Goal: Navigation & Orientation: Understand site structure

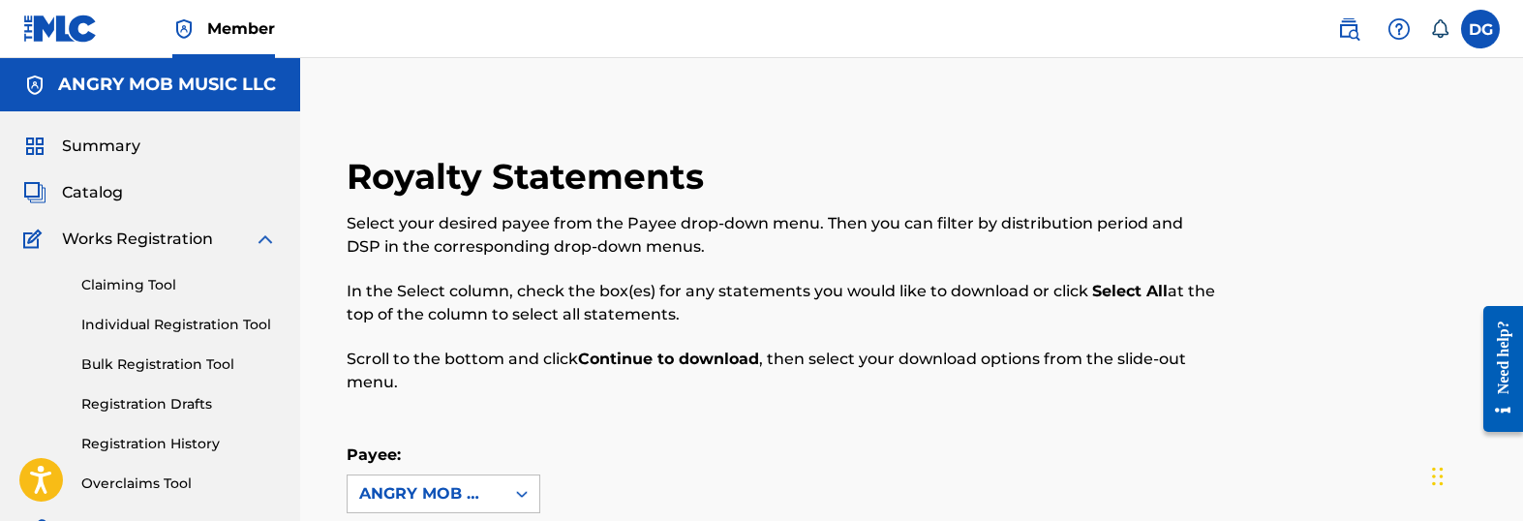
click at [101, 150] on span "Summary" at bounding box center [101, 146] width 78 height 23
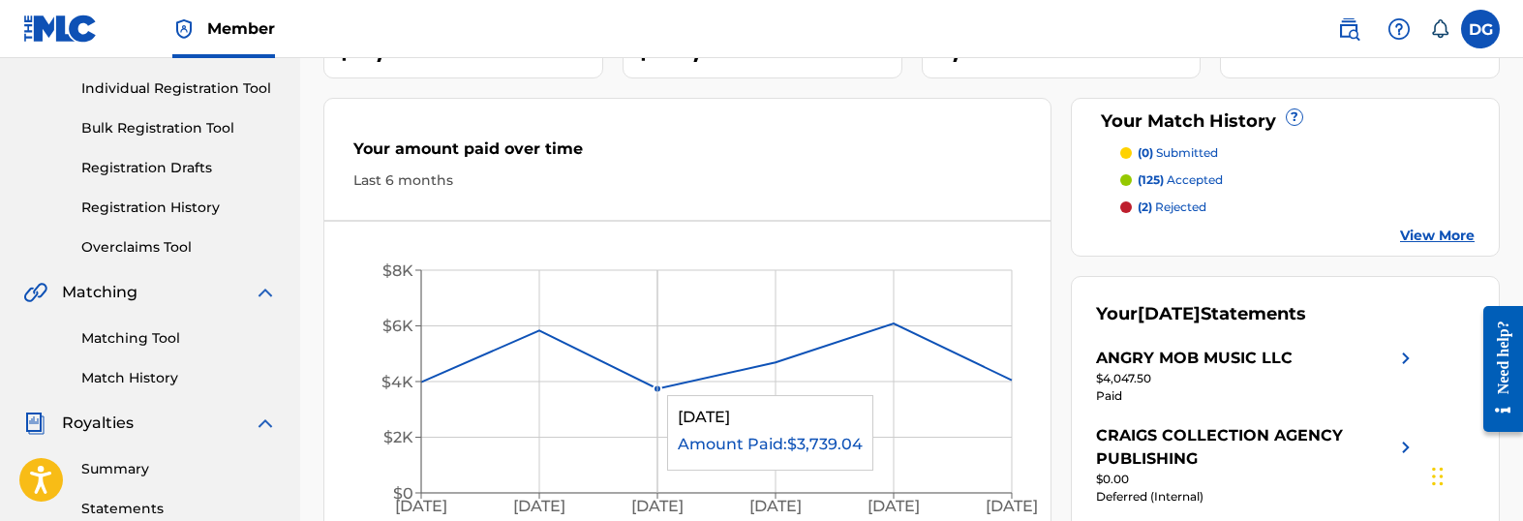
scroll to position [100, 0]
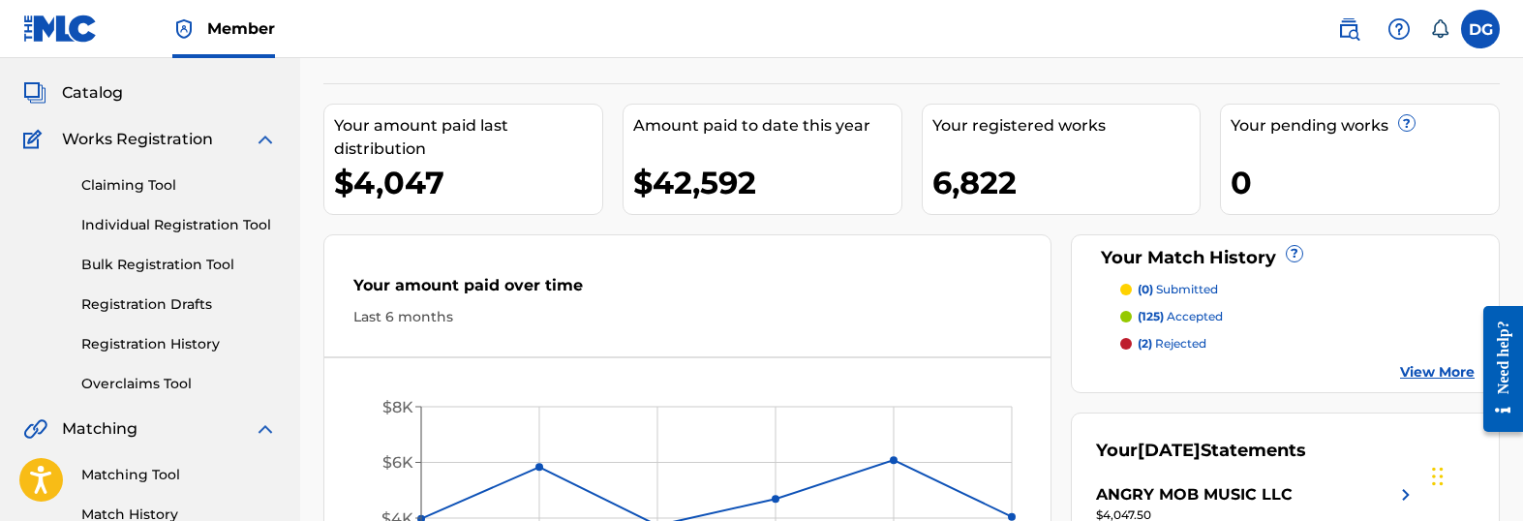
click at [151, 226] on link "Individual Registration Tool" at bounding box center [179, 225] width 196 height 20
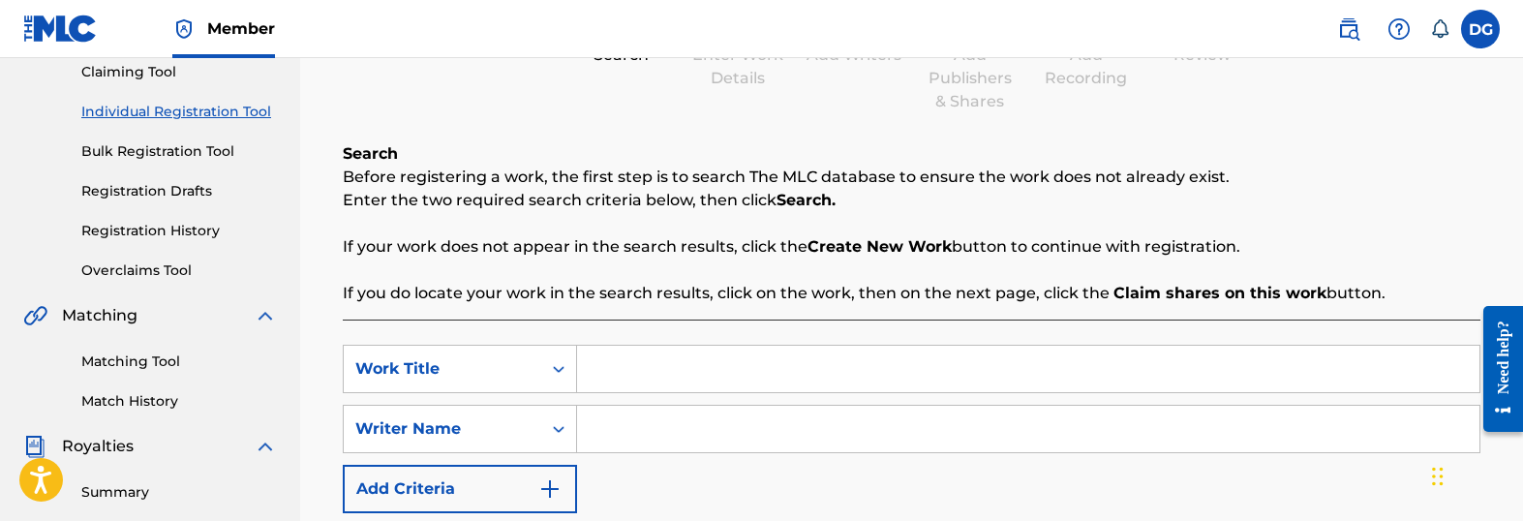
scroll to position [217, 0]
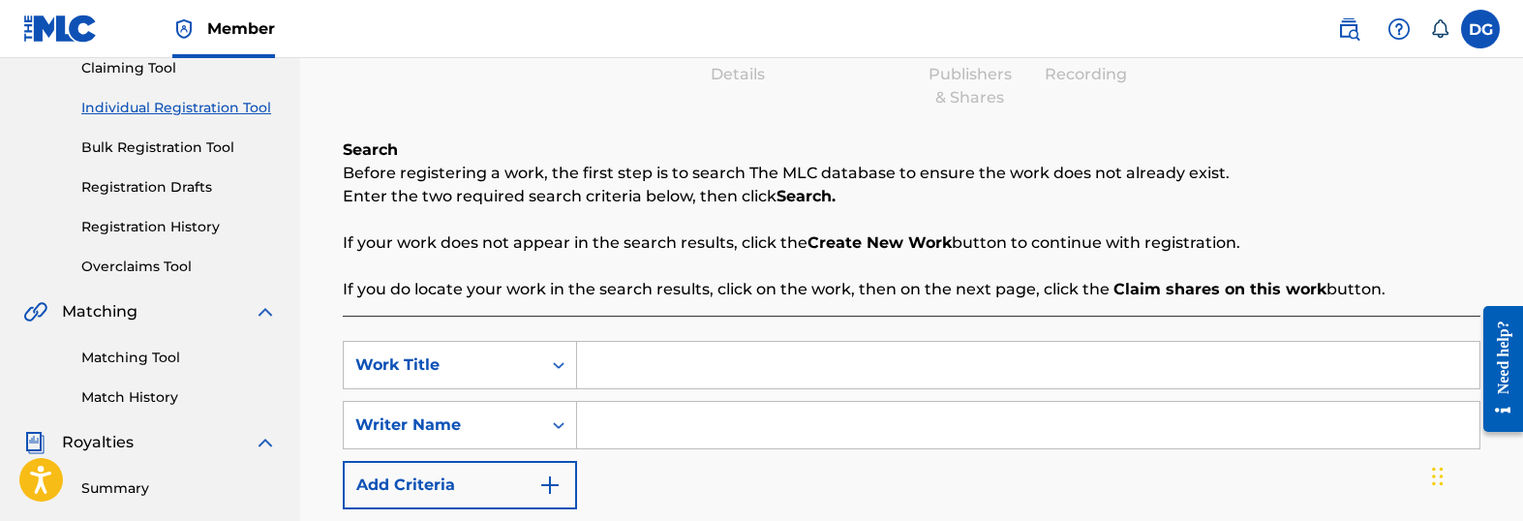
click at [134, 145] on link "Bulk Registration Tool" at bounding box center [179, 147] width 196 height 20
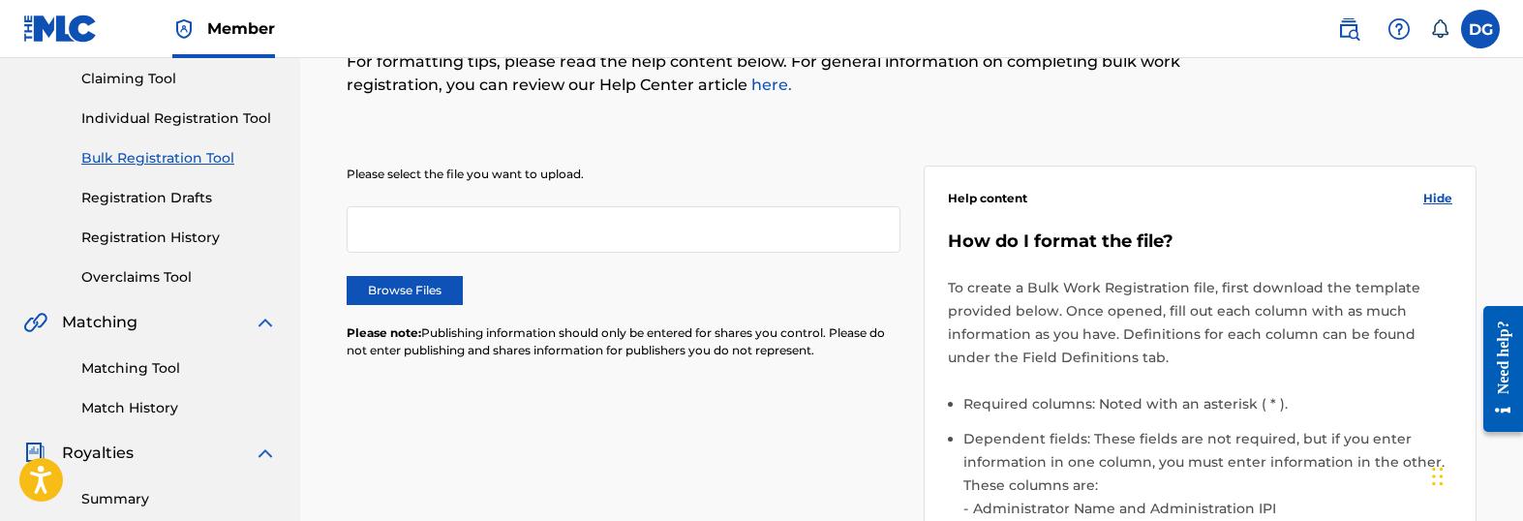
scroll to position [212, 0]
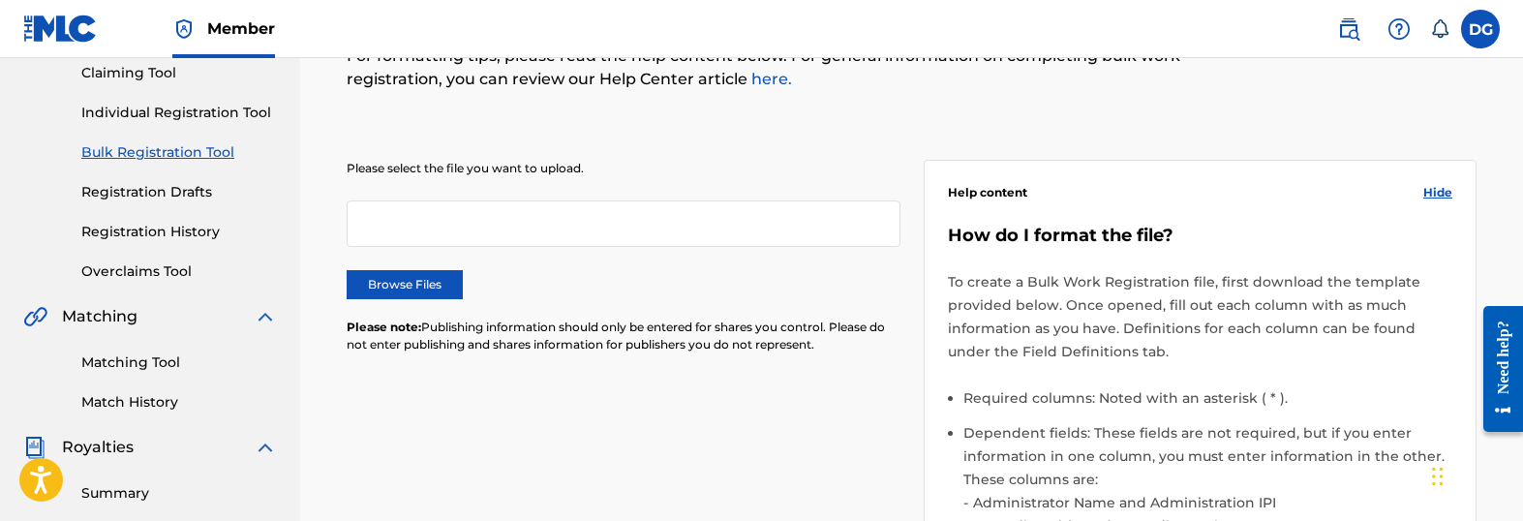
click at [101, 356] on link "Matching Tool" at bounding box center [179, 362] width 196 height 20
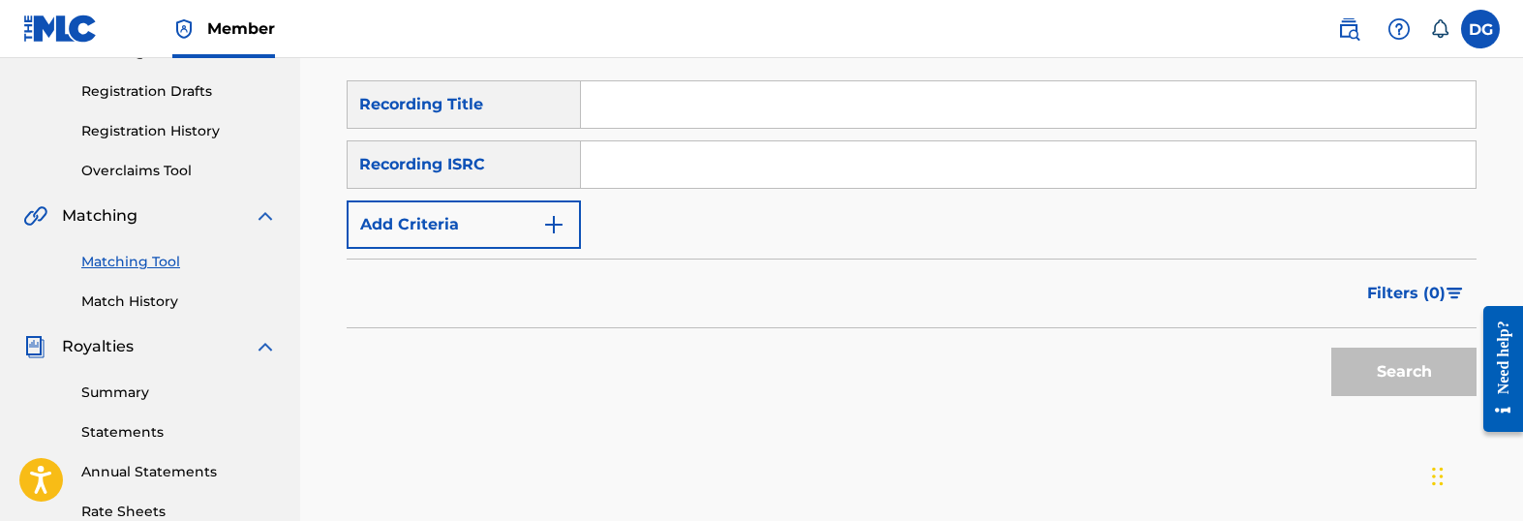
scroll to position [319, 0]
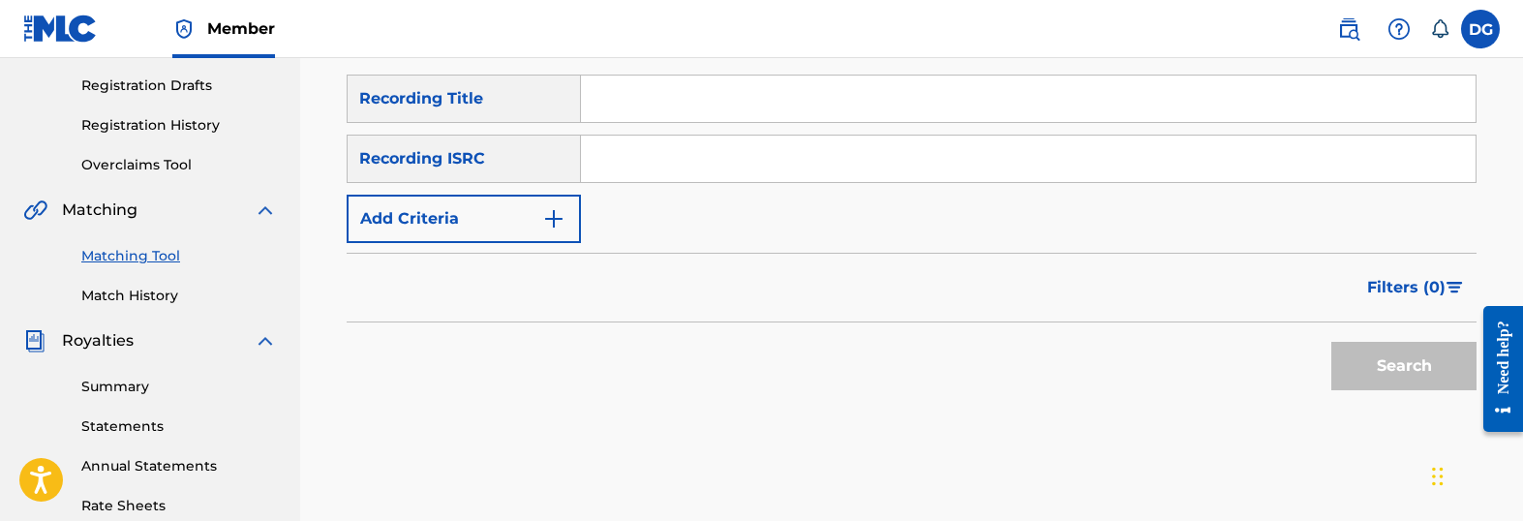
click at [134, 427] on link "Statements" at bounding box center [179, 426] width 196 height 20
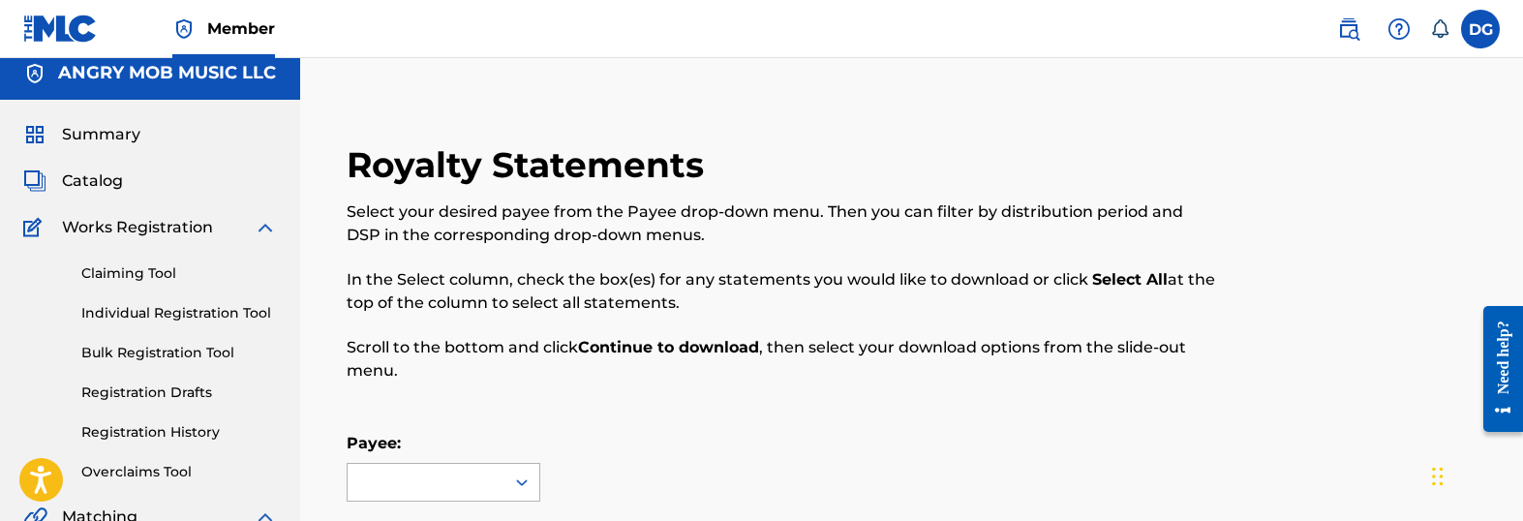
scroll to position [13, 0]
click at [523, 463] on div at bounding box center [521, 481] width 35 height 37
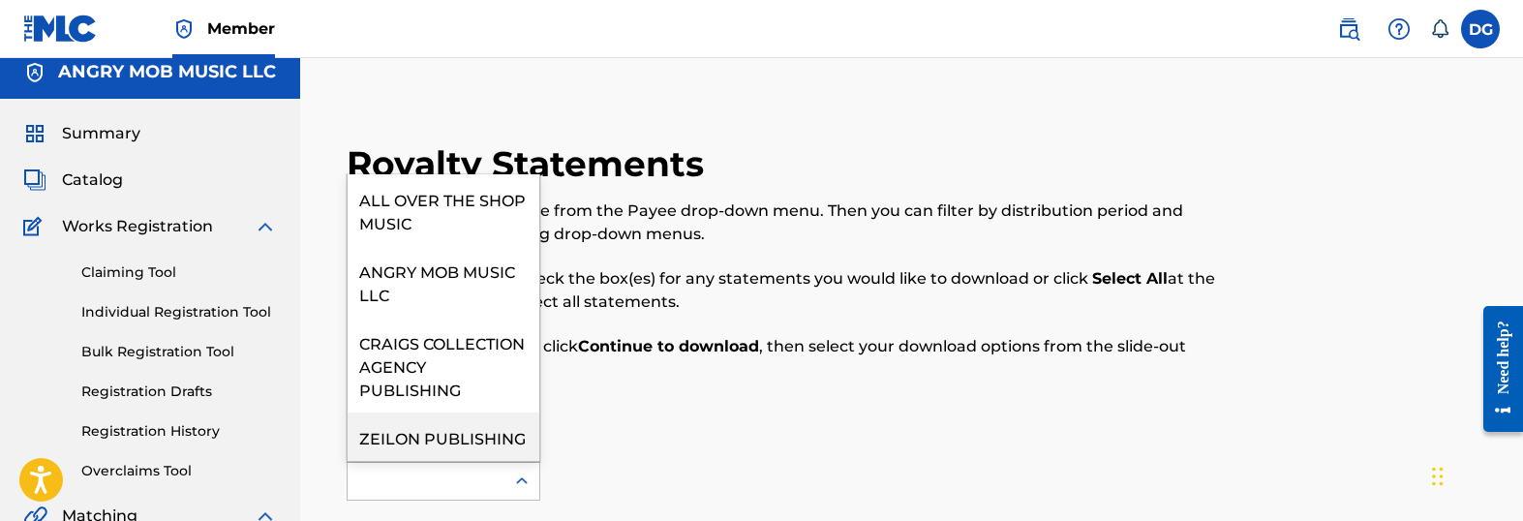
click at [508, 428] on div "ZEILON PUBLISHING" at bounding box center [444, 436] width 192 height 48
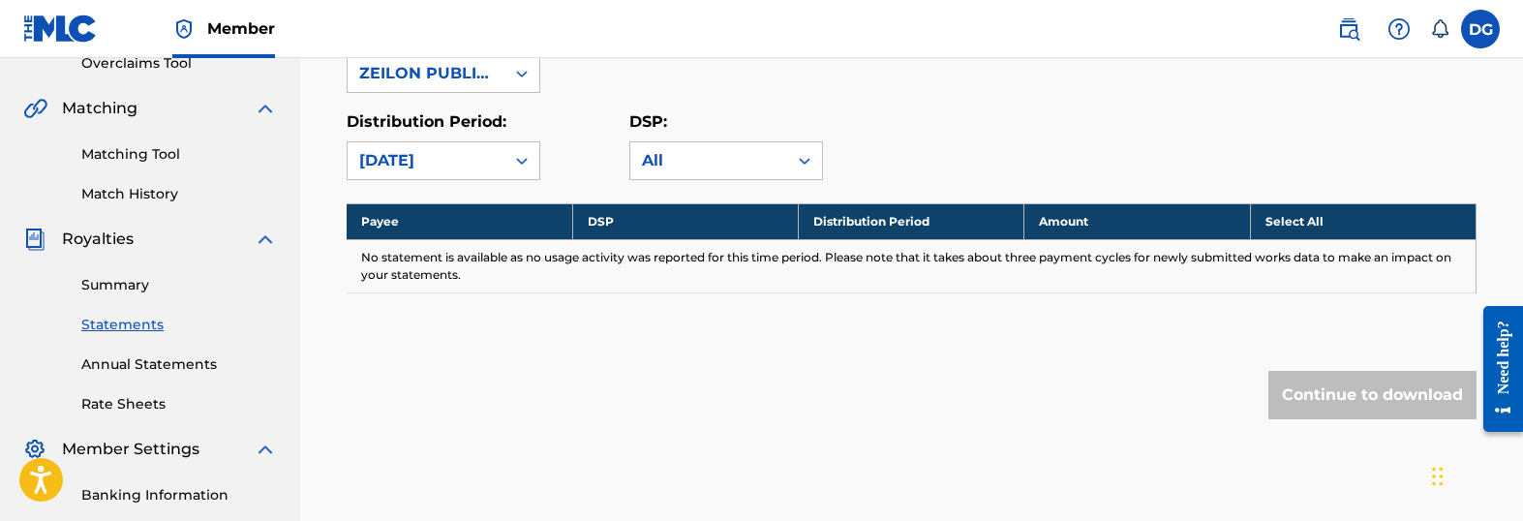
scroll to position [423, 0]
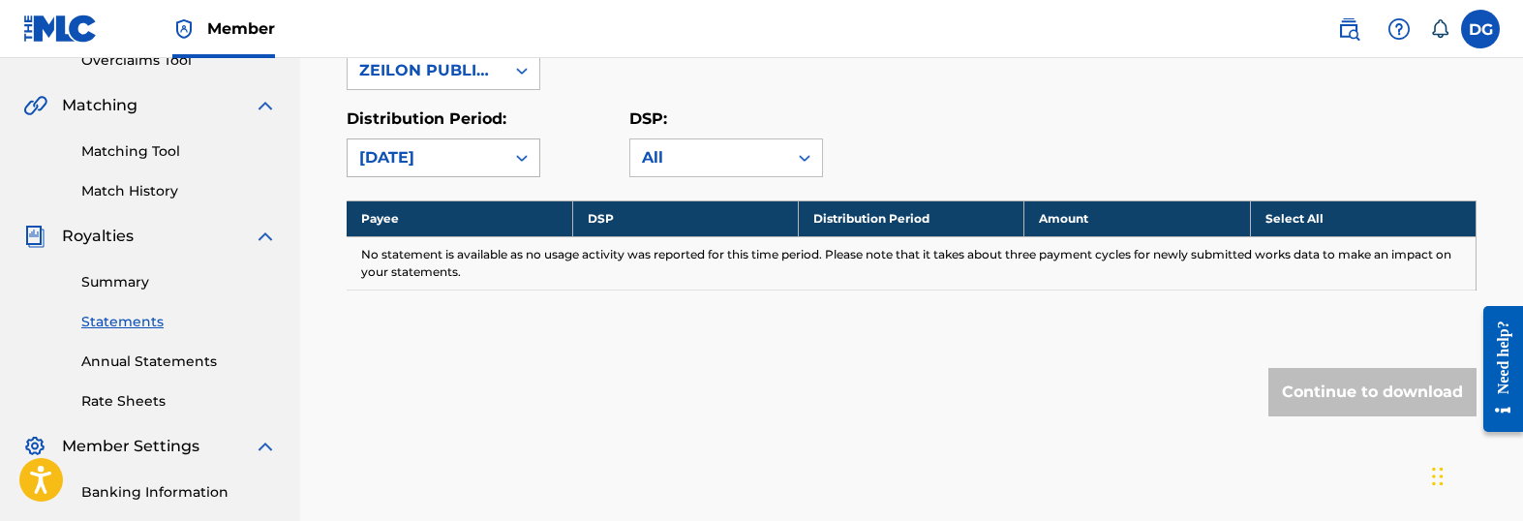
click at [525, 159] on icon at bounding box center [521, 157] width 19 height 19
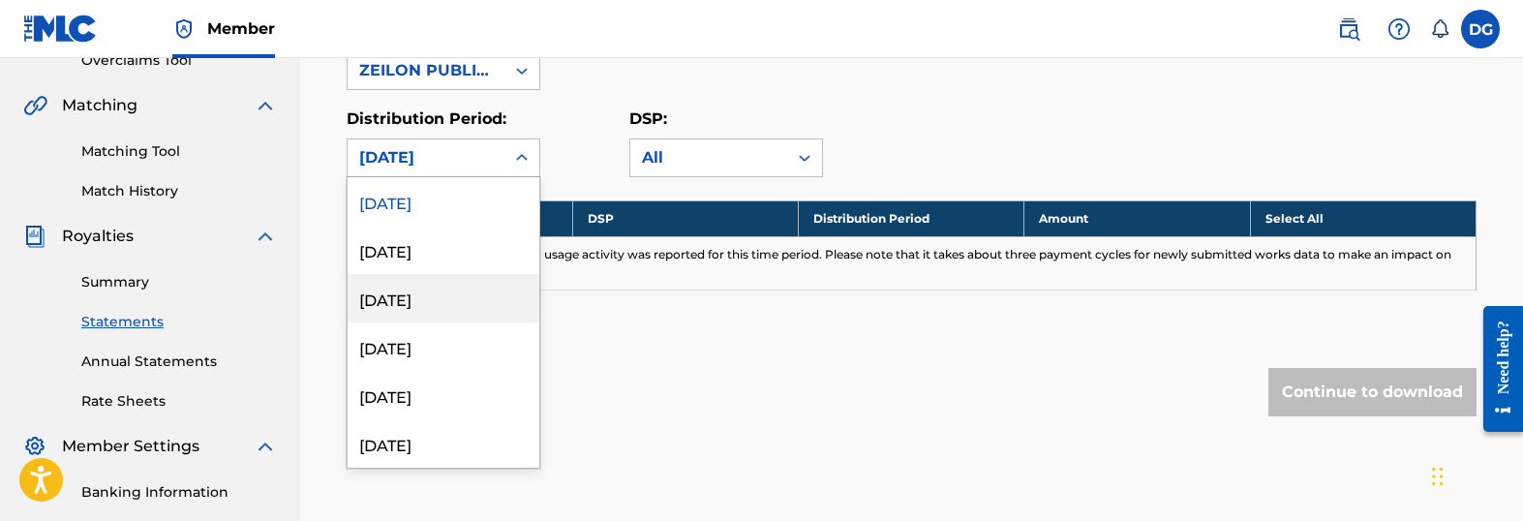
click at [433, 303] on div "[DATE]" at bounding box center [444, 298] width 192 height 48
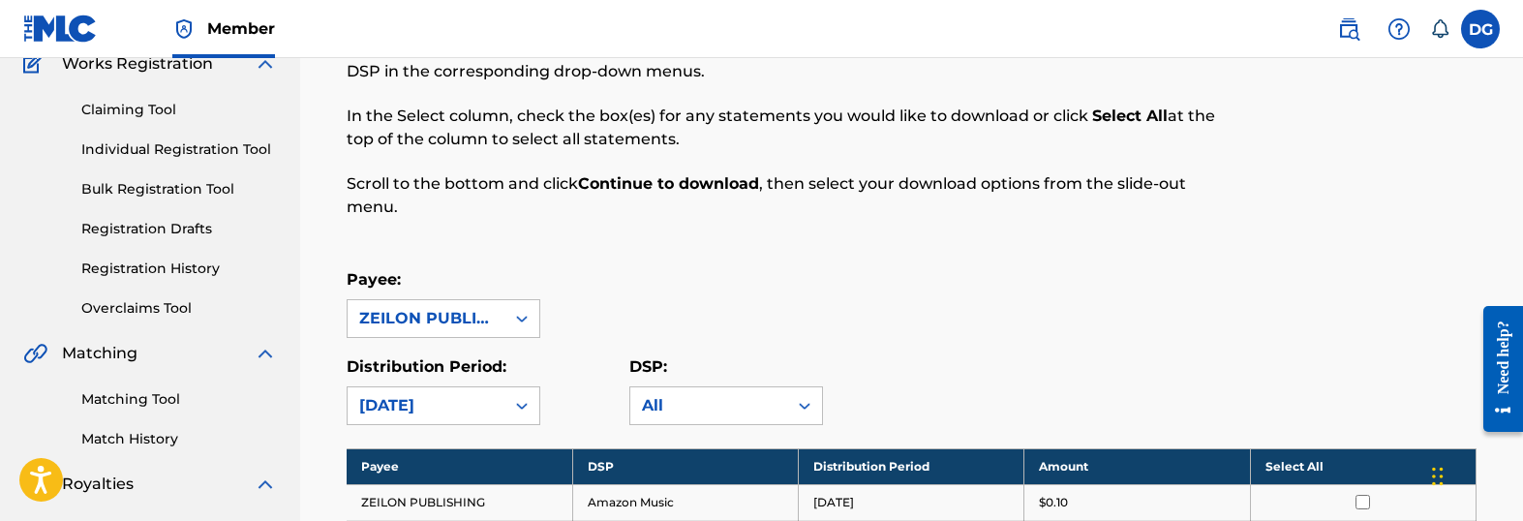
scroll to position [0, 0]
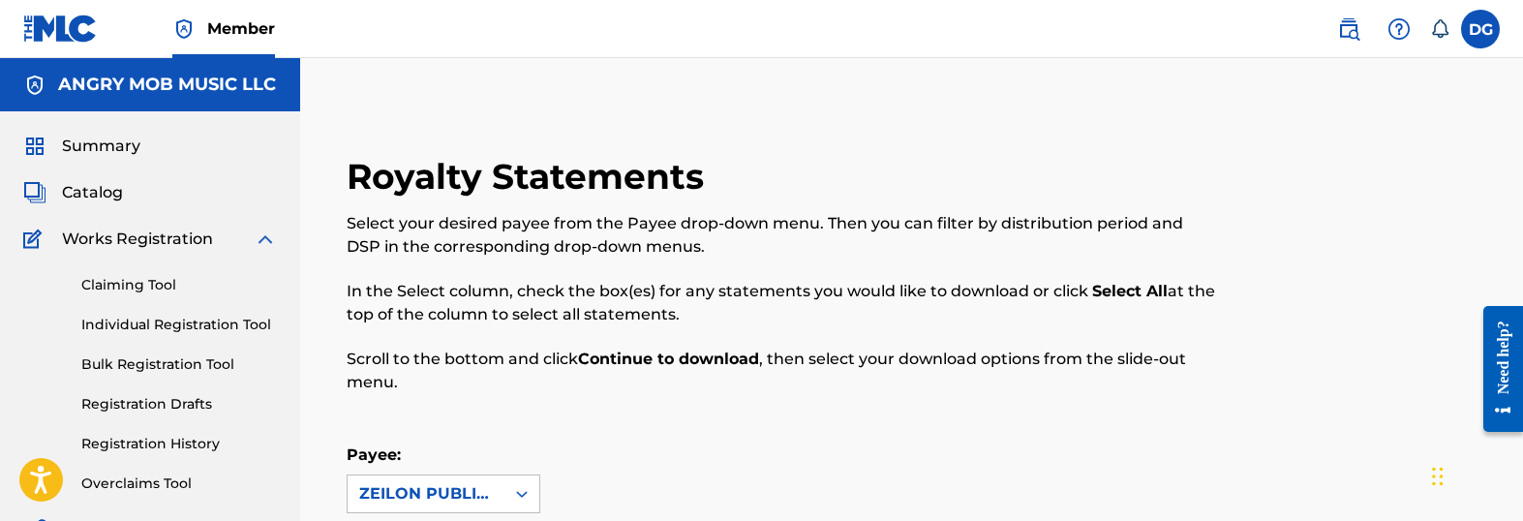
click at [237, 29] on span "Member" at bounding box center [241, 28] width 68 height 22
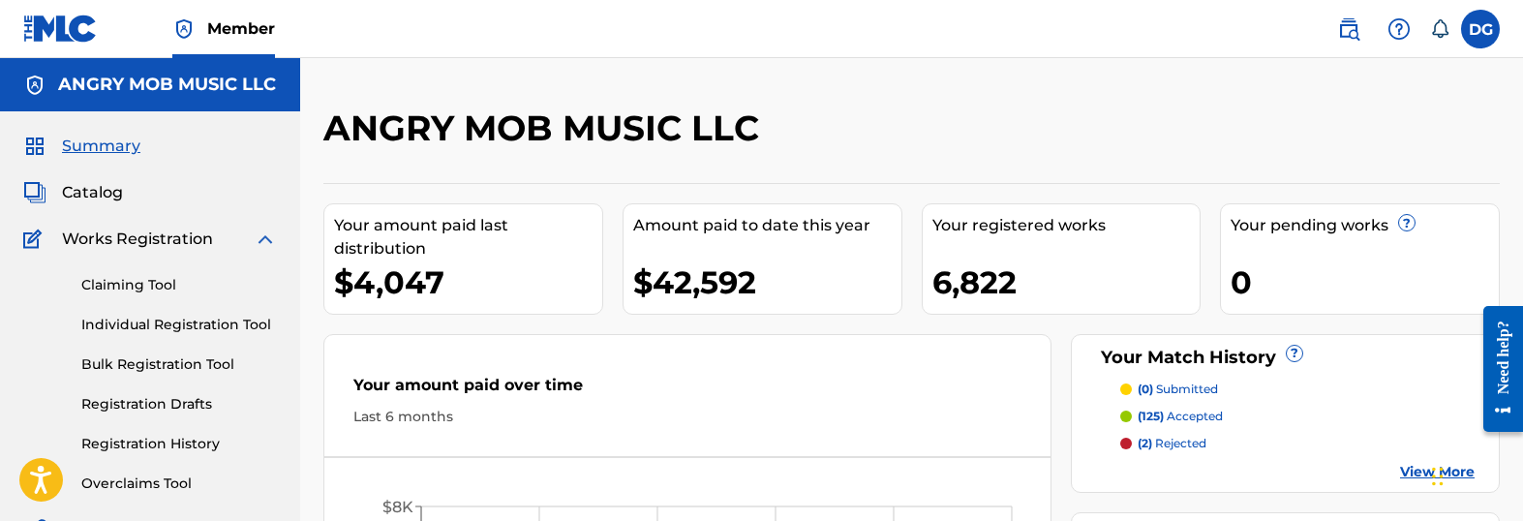
click at [188, 24] on img at bounding box center [183, 28] width 23 height 23
click at [1480, 34] on label at bounding box center [1480, 29] width 39 height 39
click at [1480, 29] on input "DG [PERSON_NAME] [EMAIL_ADDRESS][DOMAIN_NAME] Notification Preferences Profile …" at bounding box center [1480, 29] width 0 height 0
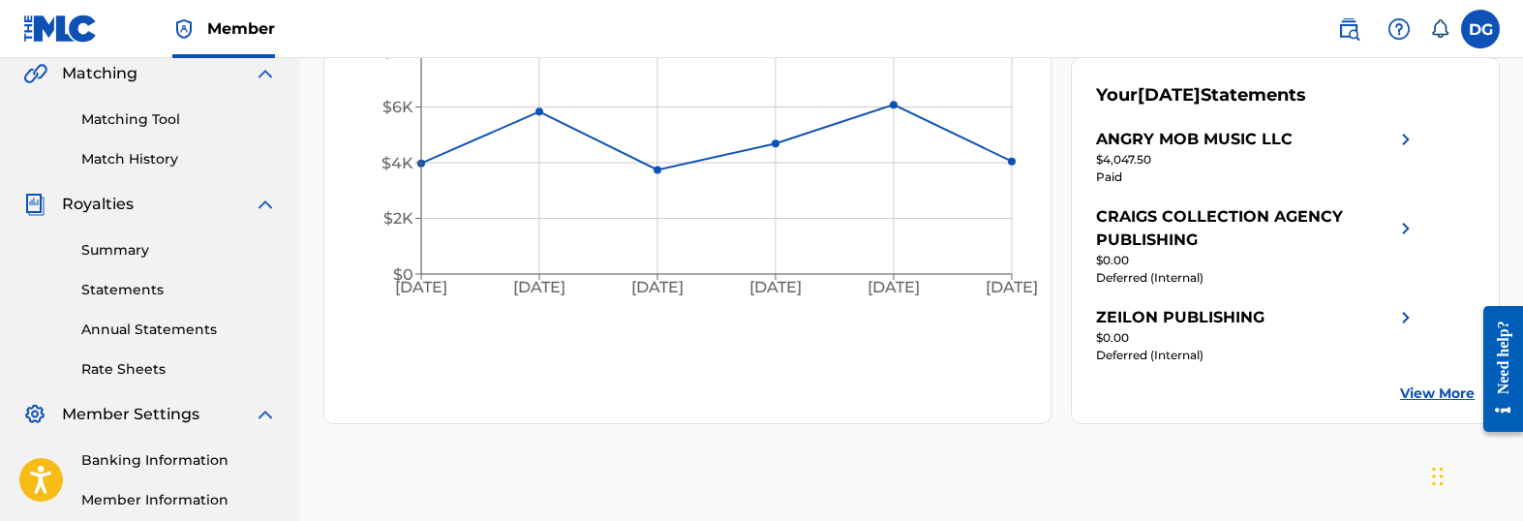
scroll to position [454, 0]
click at [141, 158] on link "Match History" at bounding box center [179, 160] width 196 height 20
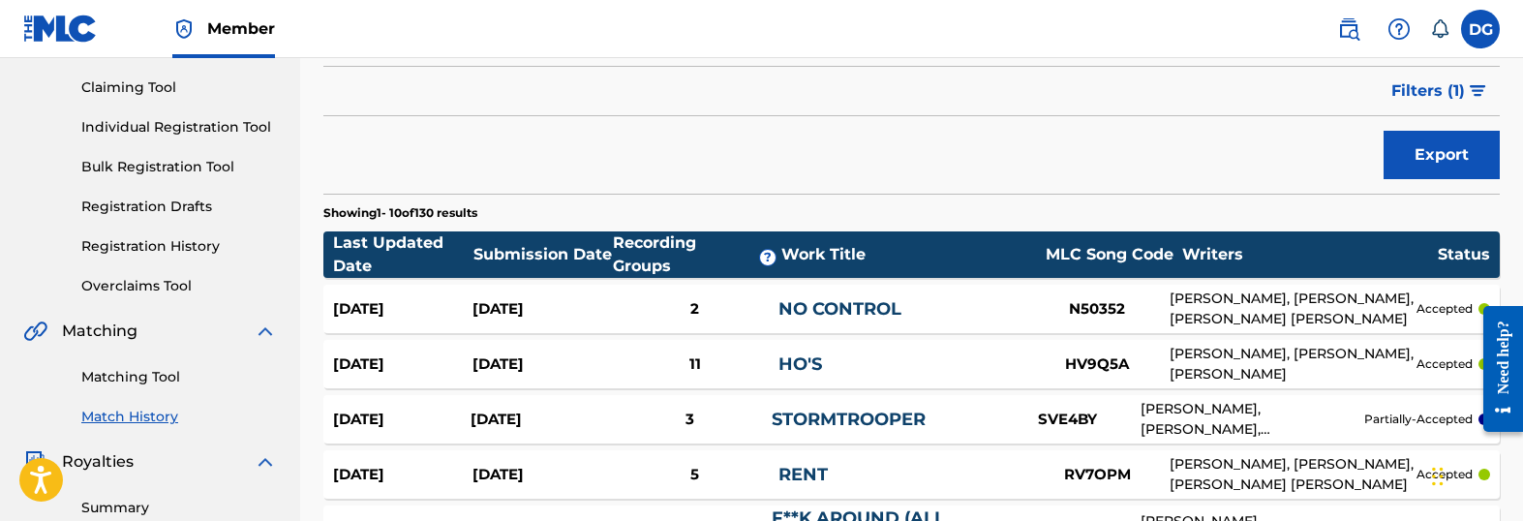
scroll to position [201, 0]
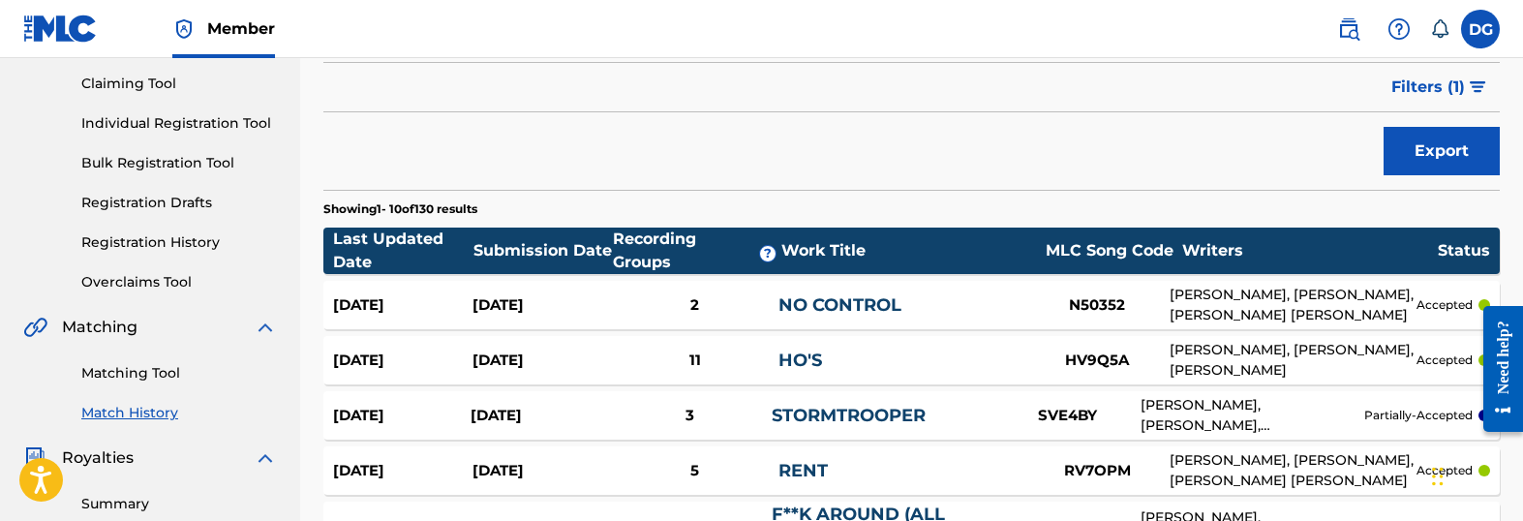
click at [187, 158] on link "Bulk Registration Tool" at bounding box center [179, 163] width 196 height 20
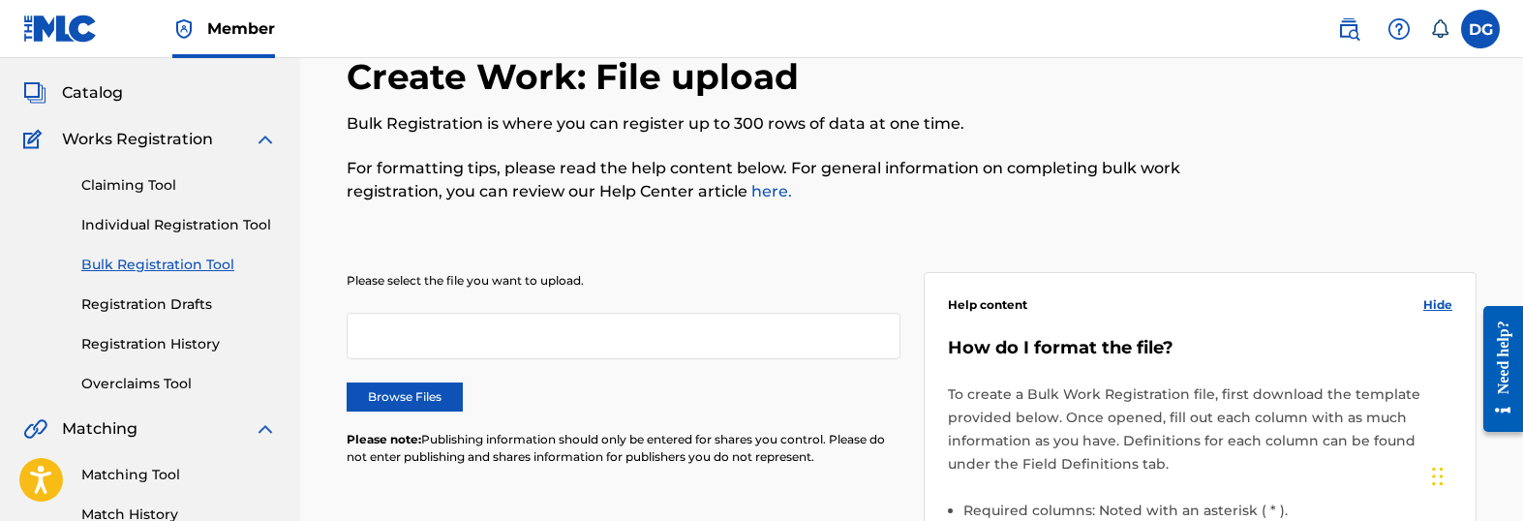
scroll to position [40, 0]
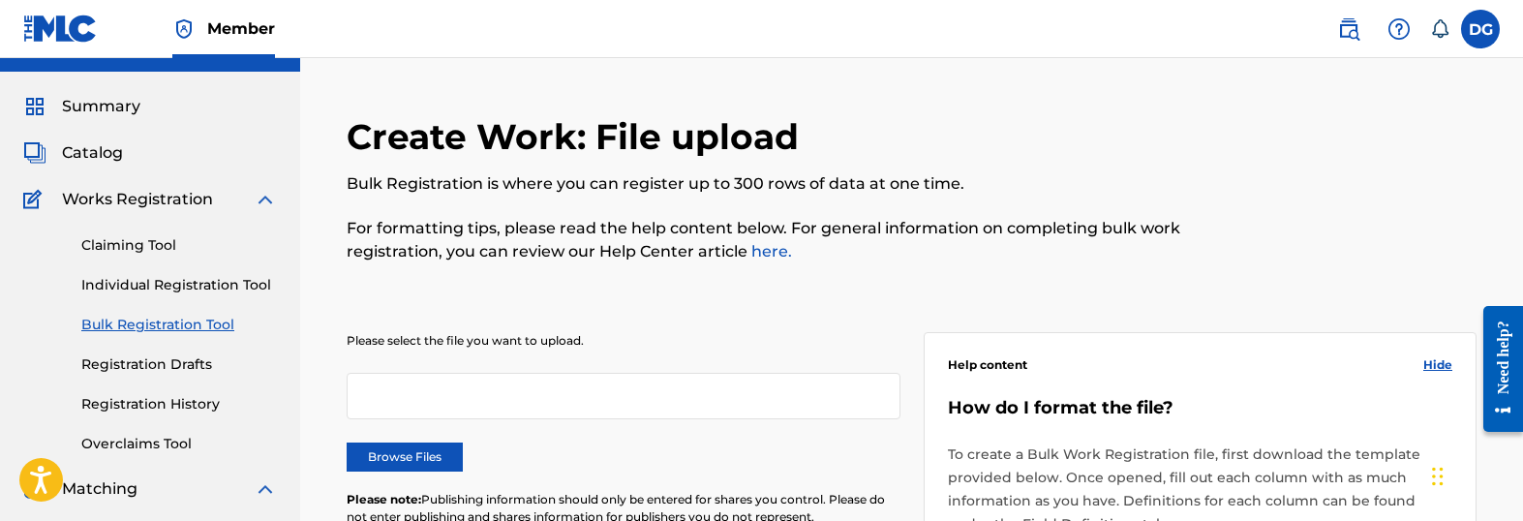
click at [163, 442] on link "Overclaims Tool" at bounding box center [179, 444] width 196 height 20
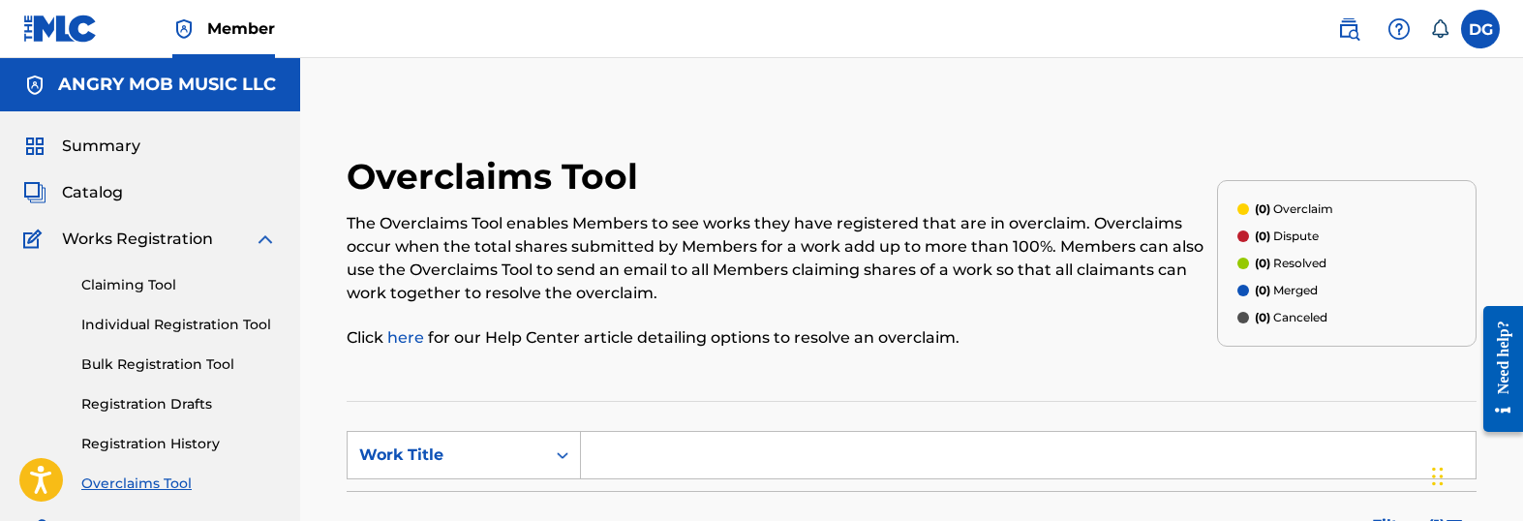
click at [83, 144] on span "Summary" at bounding box center [101, 146] width 78 height 23
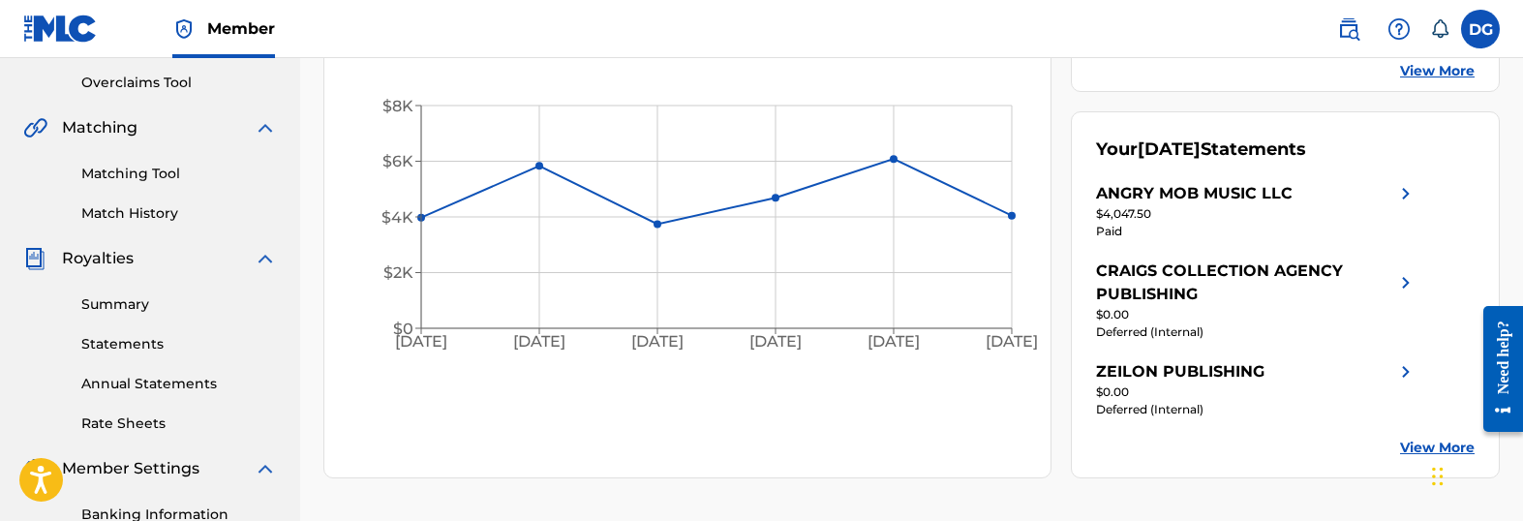
scroll to position [627, 0]
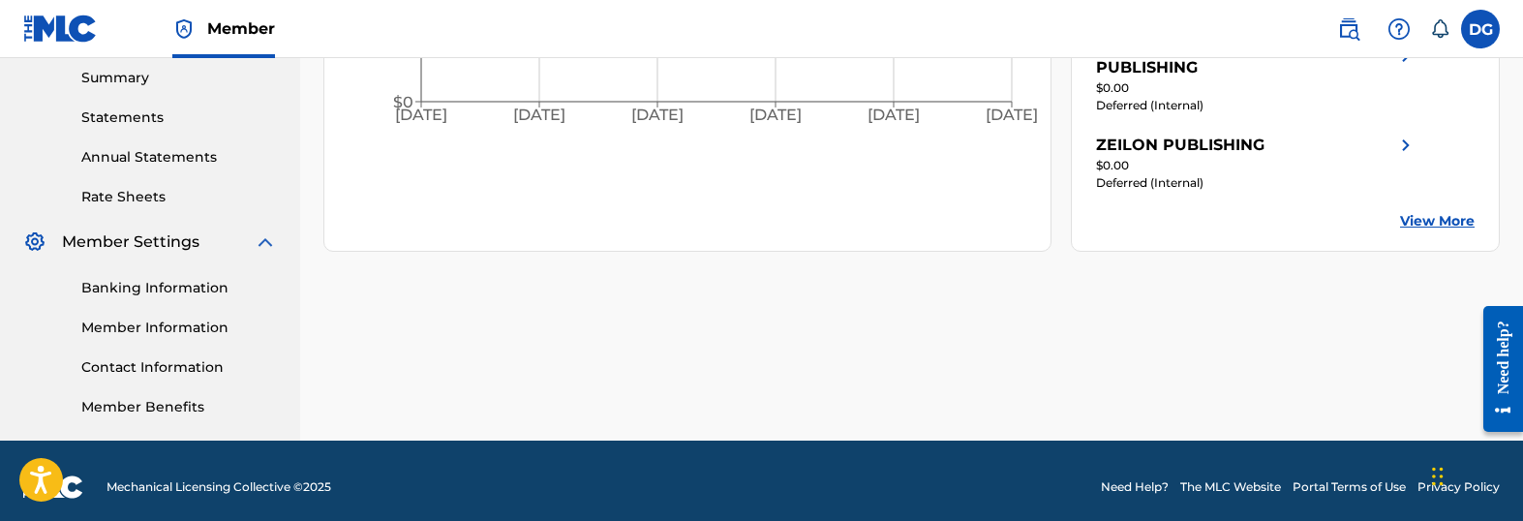
click at [179, 411] on link "Member Benefits" at bounding box center [179, 407] width 196 height 20
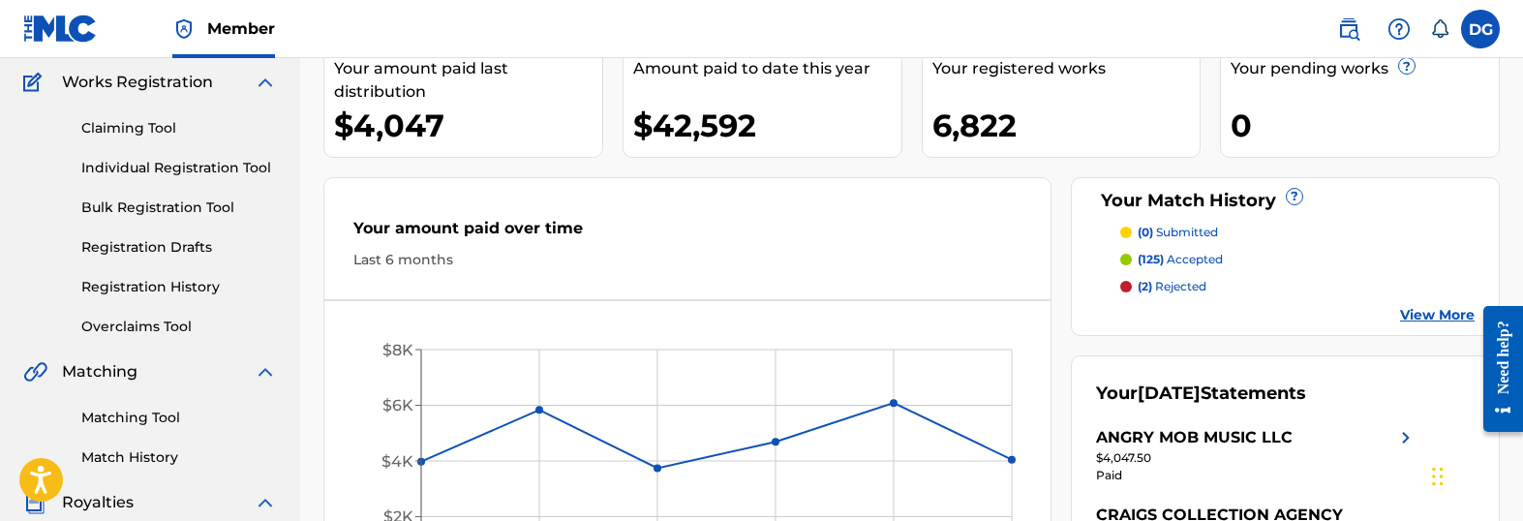
scroll to position [0, 0]
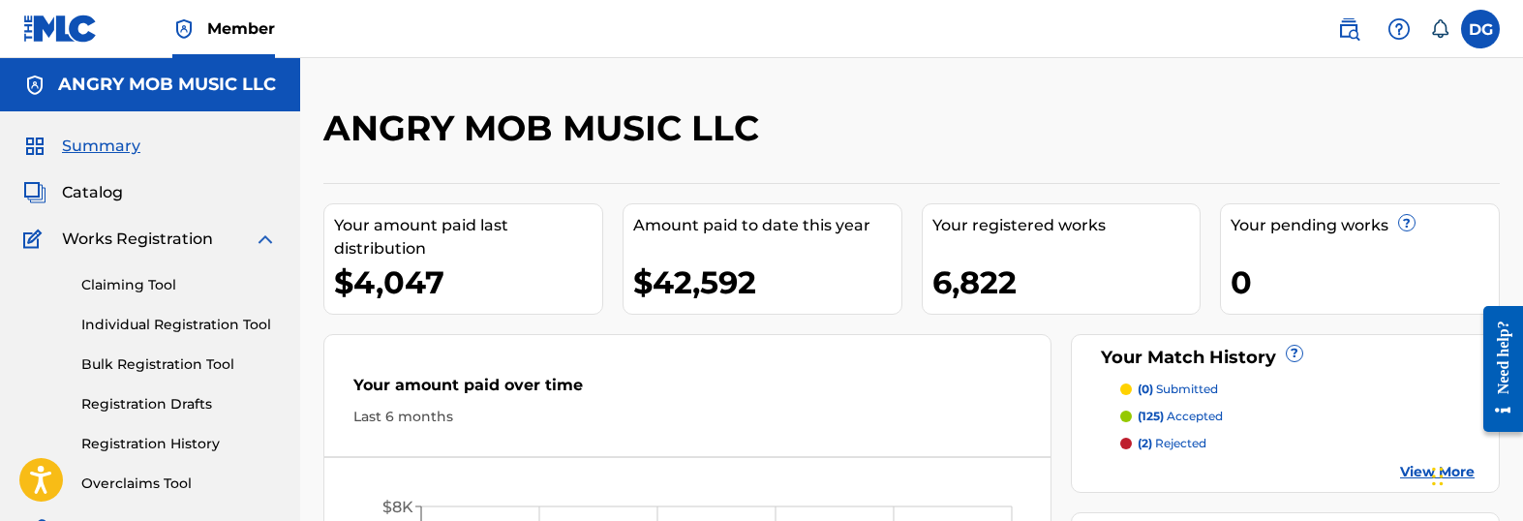
click at [108, 148] on span "Summary" at bounding box center [101, 146] width 78 height 23
click at [97, 146] on span "Summary" at bounding box center [101, 146] width 78 height 23
click at [71, 143] on span "Summary" at bounding box center [101, 146] width 78 height 23
